Goal: Complete application form: Complete application form

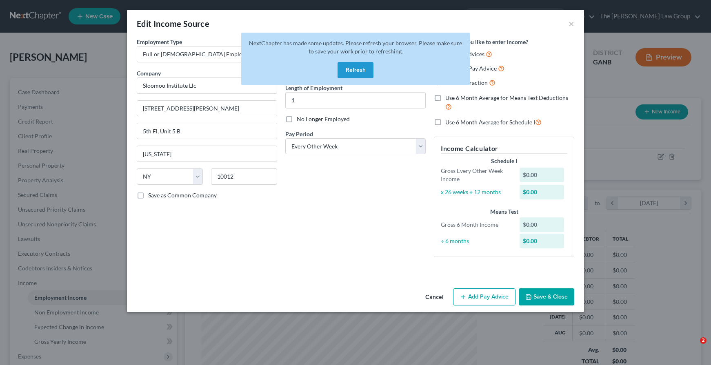
select select "0"
select select "35"
select select "2"
click at [364, 223] on div "Debtor Spouse Occupation Marketing Length of Employment 1 No Longer Employed Pa…" at bounding box center [355, 151] width 149 height 226
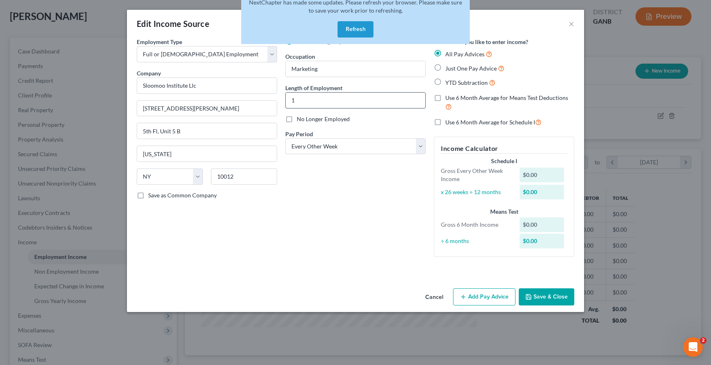
scroll to position [147, 292]
click at [376, 169] on div "Debtor Spouse Occupation Marketing Length of Employment 1 No Longer Employed Pa…" at bounding box center [355, 151] width 149 height 226
click at [349, 28] on button "Refresh" at bounding box center [356, 29] width 36 height 16
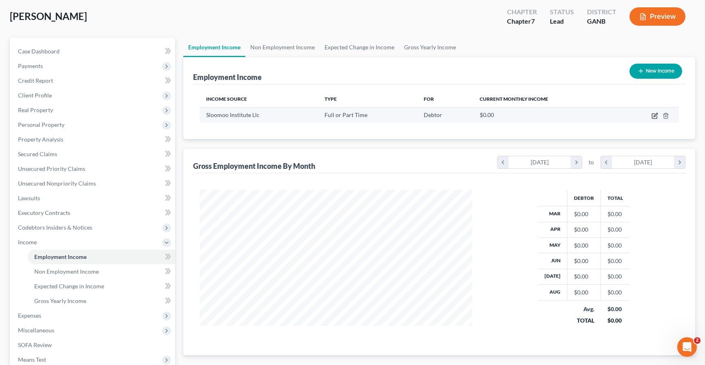
click at [654, 116] on icon "button" at bounding box center [654, 116] width 7 height 7
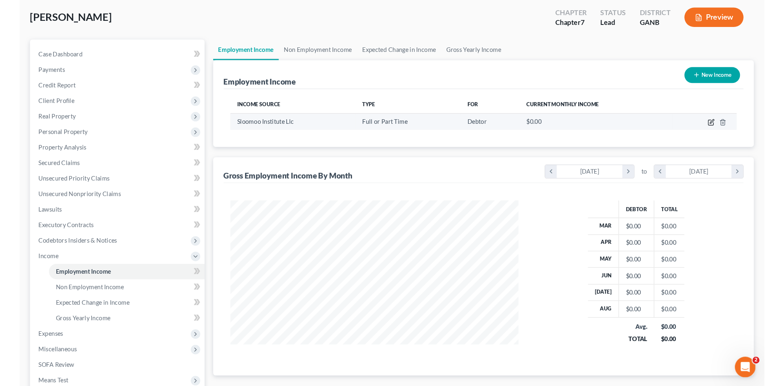
scroll to position [147, 292]
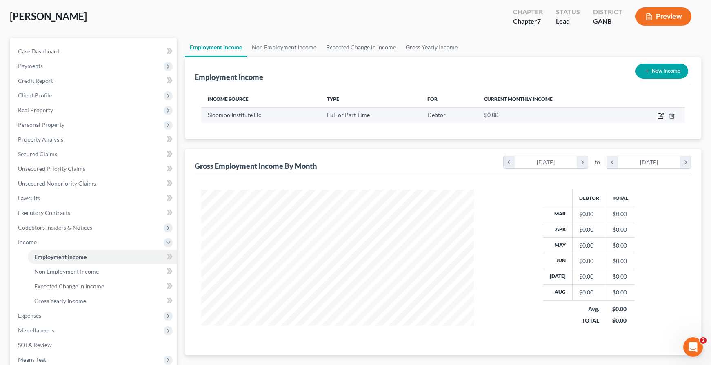
select select "0"
select select "35"
select select "2"
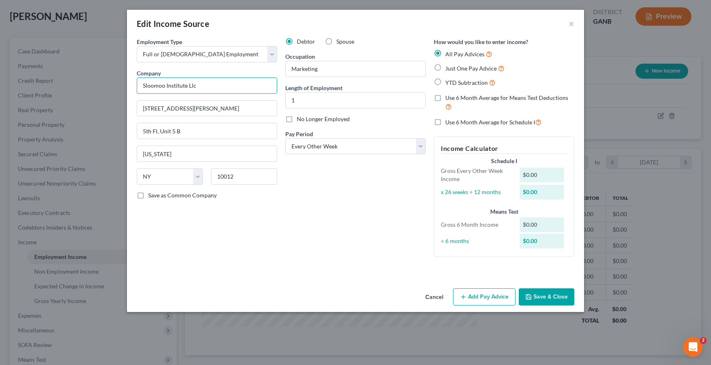
drag, startPoint x: 207, startPoint y: 86, endPoint x: 142, endPoint y: 89, distance: 65.4
click at [142, 89] on input "Sloomoo Institute Llc" at bounding box center [207, 86] width 140 height 16
click at [179, 102] on input "[STREET_ADDRESS][PERSON_NAME]" at bounding box center [207, 109] width 140 height 16
type input "S.I Atlanta LLC"
click at [179, 102] on input "[STREET_ADDRESS][PERSON_NAME]" at bounding box center [207, 109] width 140 height 16
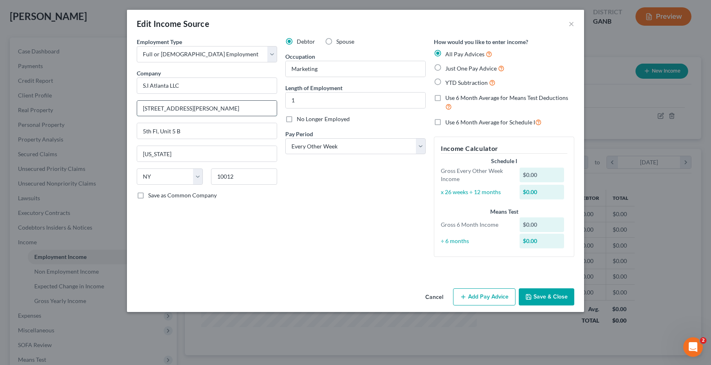
click at [179, 102] on input "[STREET_ADDRESS][PERSON_NAME]" at bounding box center [207, 109] width 140 height 16
click at [203, 80] on input "S.I Atlanta LLC" at bounding box center [207, 86] width 140 height 16
click at [232, 105] on input "[STREET_ADDRESS][PERSON_NAME]" at bounding box center [207, 109] width 140 height 16
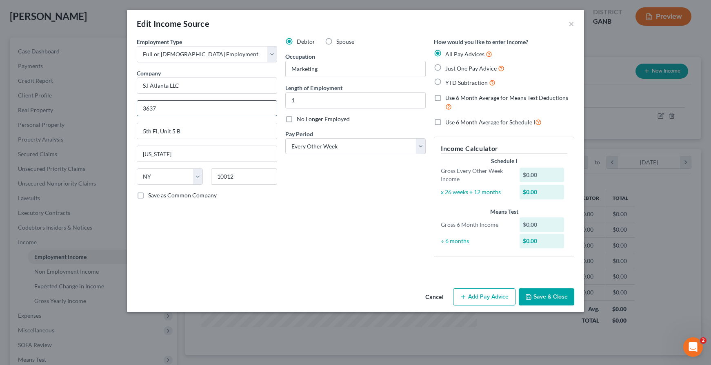
click at [195, 108] on input "3637" at bounding box center [207, 109] width 140 height 16
type input "3637 Peachtree Rd."
click at [153, 137] on input "5th Fl, Unit 5 B" at bounding box center [207, 131] width 140 height 16
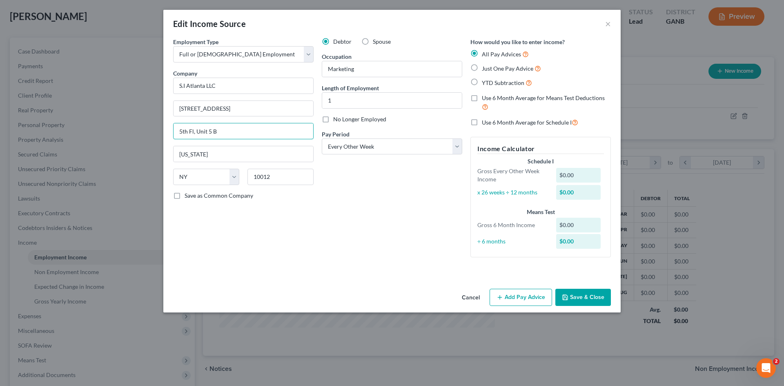
scroll to position [153, 324]
drag, startPoint x: 425, startPoint y: 302, endPoint x: 424, endPoint y: 298, distance: 4.6
click at [425, 302] on div "Cancel Add Pay Advice Save & Close" at bounding box center [391, 298] width 457 height 27
click at [410, 267] on div "Employment Type * Select Full or Part Time Employment Self Employment Company *…" at bounding box center [392, 154] width 446 height 233
click at [409, 263] on div "Debtor Spouse Occupation Marketing Length of Employment 1 No Longer Employed Pa…" at bounding box center [392, 151] width 149 height 226
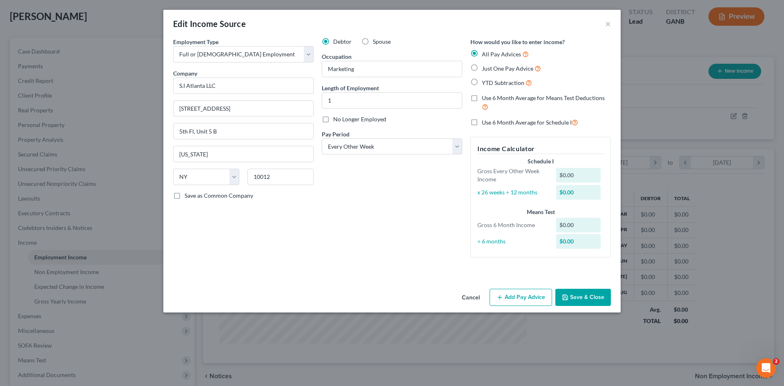
click at [428, 240] on div "Debtor Spouse Occupation Marketing Length of Employment 1 No Longer Employed Pa…" at bounding box center [392, 151] width 149 height 226
click at [376, 235] on div "Debtor Spouse Occupation Marketing Length of Employment 1 No Longer Employed Pa…" at bounding box center [392, 151] width 149 height 226
click at [367, 211] on div "Debtor Spouse Occupation Marketing Length of Employment 1 No Longer Employed Pa…" at bounding box center [392, 151] width 149 height 226
click at [369, 214] on div "Debtor Spouse Occupation Marketing Length of Employment 1 No Longer Employed Pa…" at bounding box center [392, 151] width 149 height 226
click at [338, 224] on div "Debtor Spouse Occupation Marketing Length of Employment 1 No Longer Employed Pa…" at bounding box center [392, 151] width 149 height 226
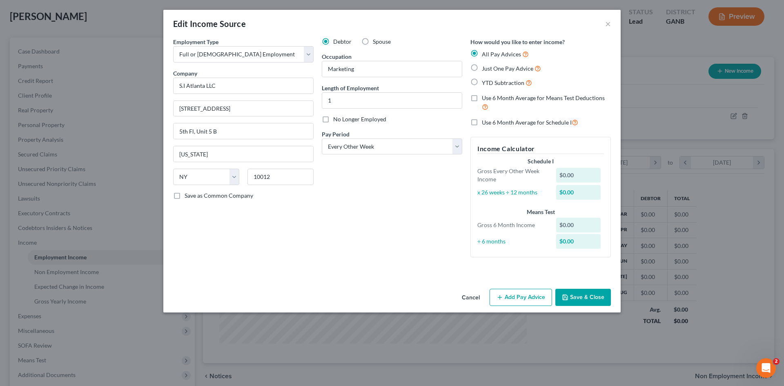
click at [437, 262] on div "Debtor Spouse Occupation Marketing Length of Employment 1 No Longer Employed Pa…" at bounding box center [392, 151] width 149 height 226
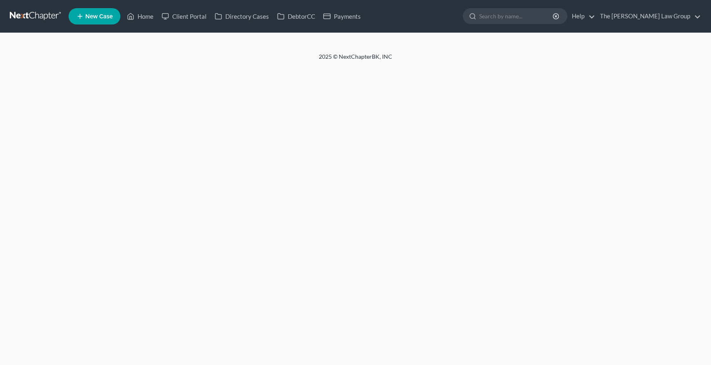
select select "5"
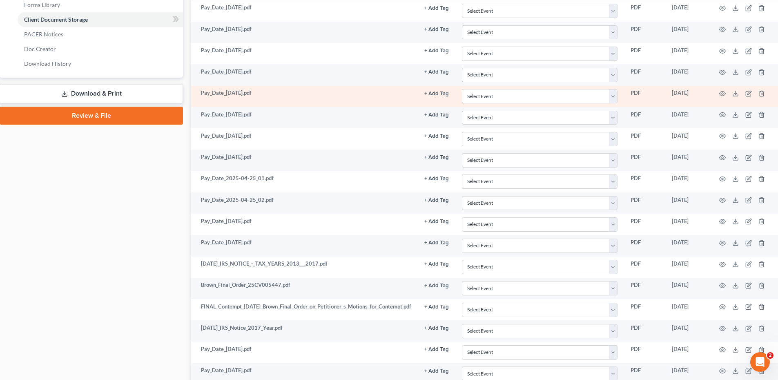
scroll to position [367, 36]
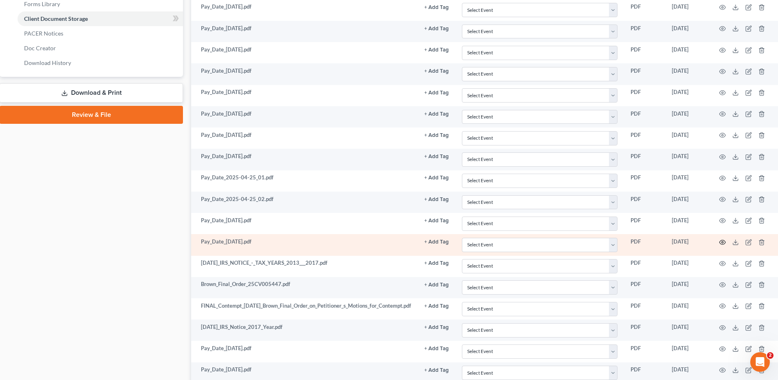
click at [711, 242] on circle "button" at bounding box center [722, 242] width 2 height 2
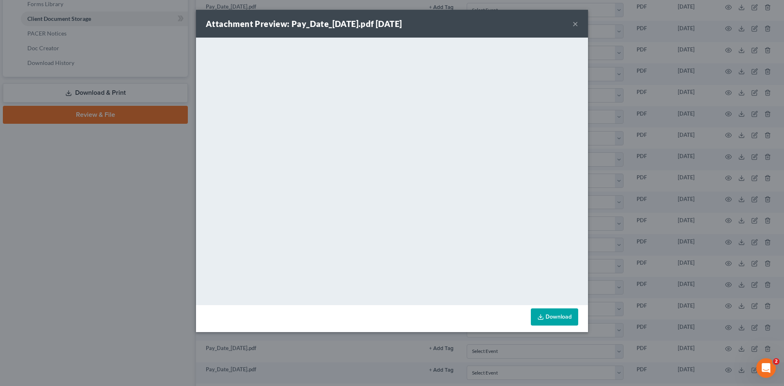
click at [125, 229] on div "Attachment Preview: Pay_Date_2025-02-21.pdf 08/29/2025 × <object ng-attr-data='…" at bounding box center [392, 193] width 784 height 386
